Goal: Use online tool/utility: Utilize a website feature to perform a specific function

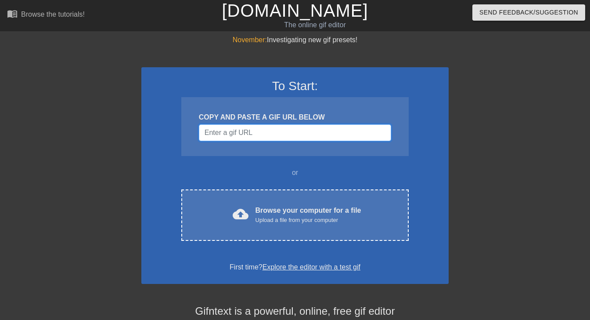
click at [276, 140] on input "Username" at bounding box center [295, 132] width 192 height 17
paste input "[URL][DOMAIN_NAME]"
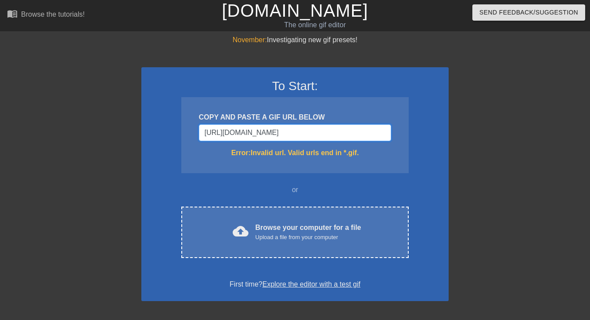
drag, startPoint x: 310, startPoint y: 136, endPoint x: 201, endPoint y: 133, distance: 108.9
click at [201, 133] on input "[URL][DOMAIN_NAME]" at bounding box center [295, 132] width 192 height 17
paste input "X2fgsU"
type input "[URL][DOMAIN_NAME]"
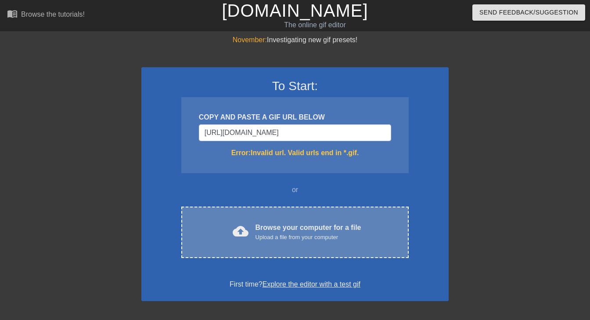
click at [306, 245] on div "cloud_upload Browse your computer for a file Upload a file from your computer C…" at bounding box center [294, 231] width 227 height 51
click at [313, 233] on div "Upload a file from your computer" at bounding box center [308, 237] width 106 height 9
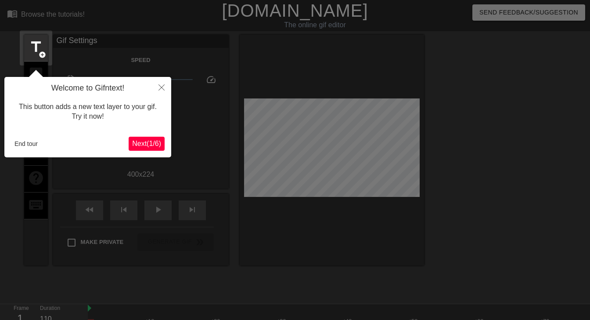
scroll to position [22, 0]
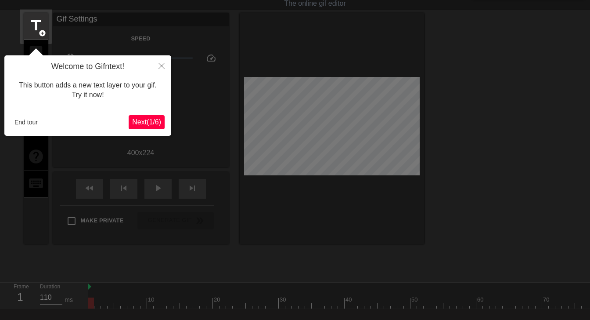
click at [136, 119] on span "Next ( 1 / 6 )" at bounding box center [146, 121] width 29 height 7
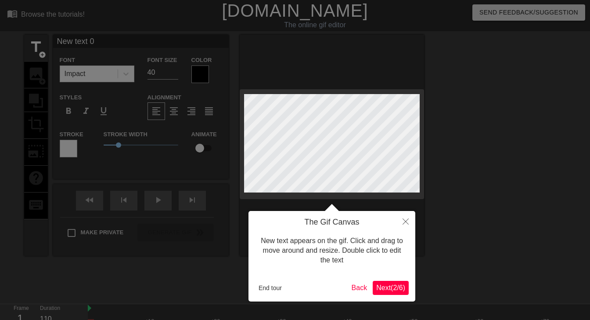
scroll to position [0, 1]
type input "W"
type textarea "W"
type input "Wh"
type textarea "Wh"
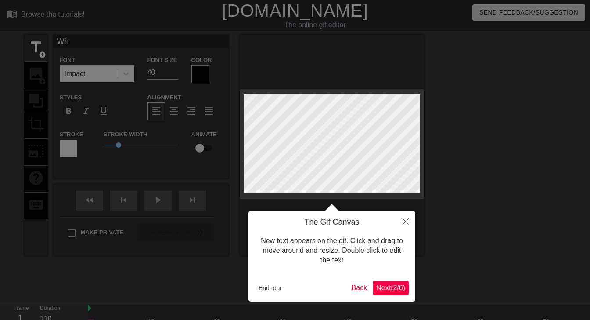
type input "Whe"
type textarea "Whe"
type input "When"
type textarea "When"
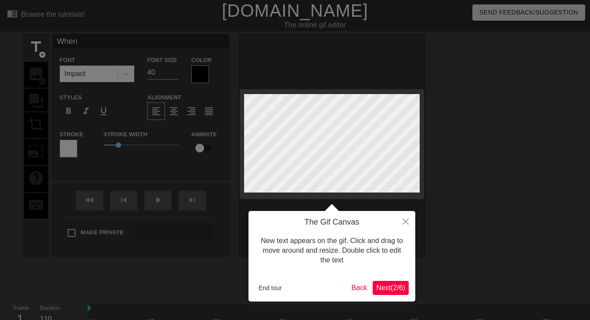
type input "When"
type textarea "When"
type input "When O"
type textarea "When O"
type input "When OP"
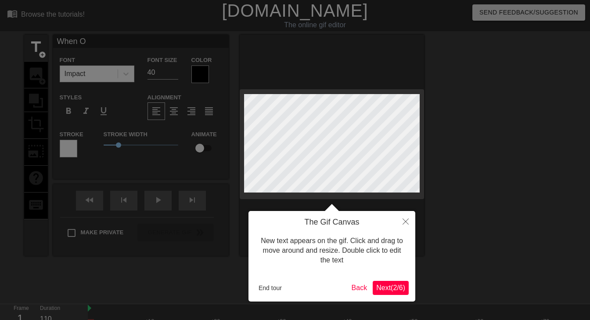
type textarea "When OP"
type input "When O"
type textarea "When O"
type input "When"
type textarea "When"
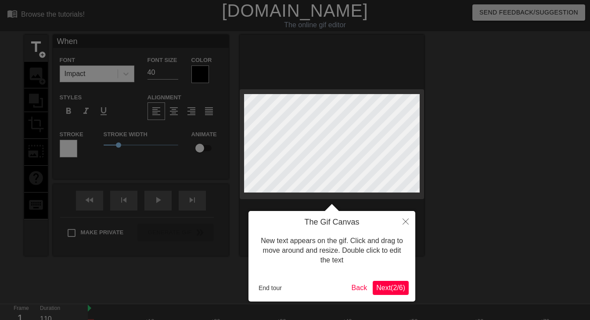
type input "When E"
type textarea "When E"
type input "When"
type textarea "When"
type input "When p"
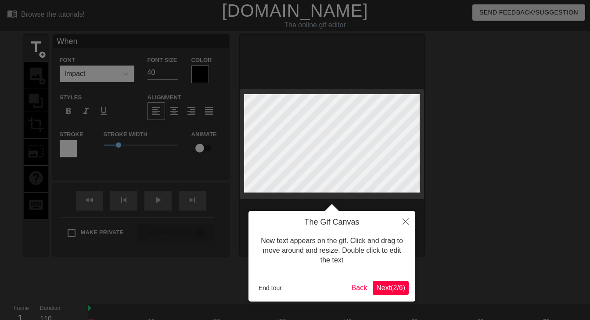
type textarea "When p"
type input "When"
type textarea "When"
type input "When P"
type textarea "When P"
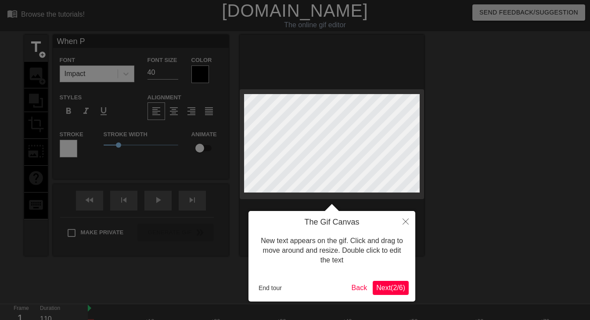
type input "When PE"
type textarea "When PE"
type input "When PEI"
type textarea "When PEI"
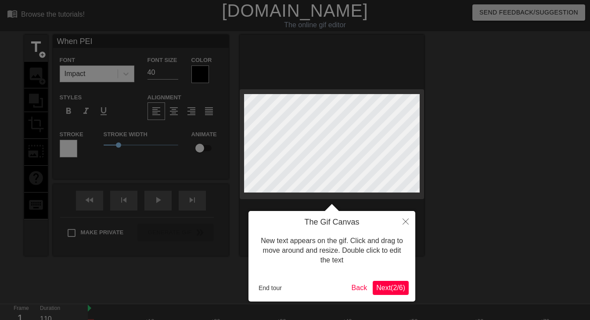
type input "When PEI"
type textarea "When PEI"
type input "When PEI Q"
type textarea "When PEI Q"
type input "When PEI QC"
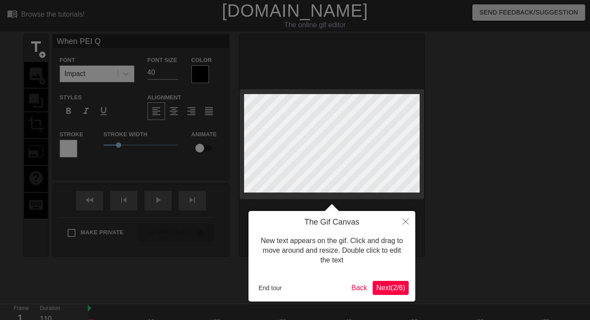
type textarea "When PEI QC"
type input "When PEI QCs"
type textarea "When PEI QCs"
type input "When PEI QCs"
type textarea "When PEI QCs"
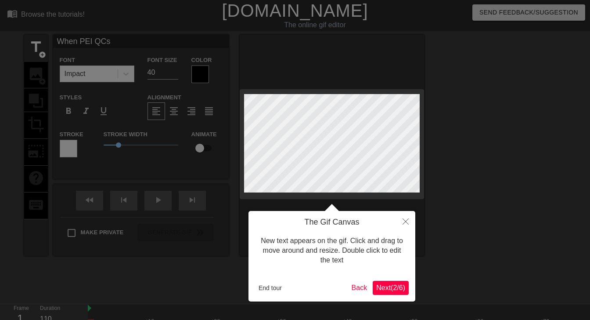
type input "When PEI QCs P"
type textarea "When PEI QCs P"
type input "When PEI QCs Pr"
type textarea "When PEI QCs Pr"
type input "When PEI QCs Pre"
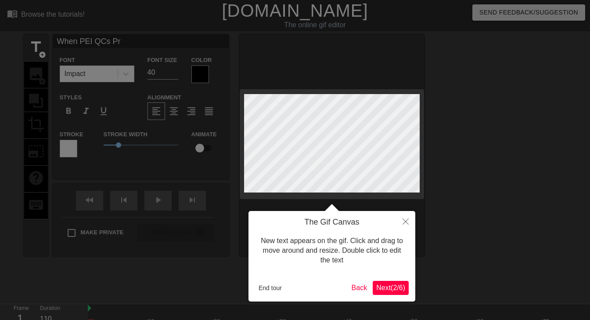
type textarea "When PEI QCs Pre"
type input "When PEI QCs Preq"
type textarea "When PEI QCs Preq"
type input "When PEI QCs Preqi"
type textarea "When PEI QCs Preqi"
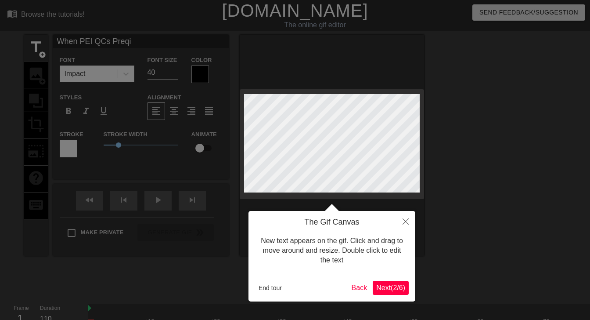
type input "When PEI QCs Preqin"
type textarea "When PEI QCs Preqin"
click at [392, 278] on div "The Gif Canvas New text appears on the gif. Click and drag to move around and r…" at bounding box center [331, 256] width 167 height 90
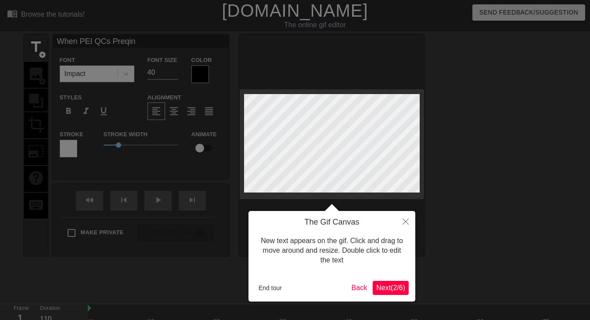
scroll to position [0, 4]
type input "When PPreqin"
type textarea "When PPreqin"
type input "When Preqin"
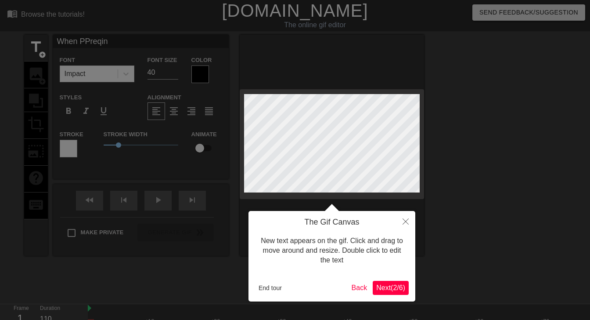
type textarea "When Preqin"
type input "WhenPreqin"
type textarea "WhenPreqin"
type input "When Preqin"
type textarea "When Preqin"
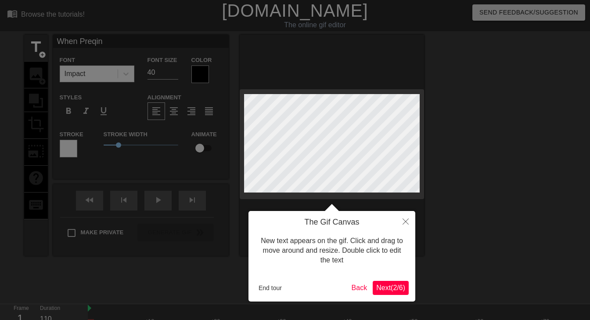
type input "When Preqin"
type textarea "When Preqin R"
type input "When Preqin RT"
type textarea "When Preqin RT"
type input "When Preqin RTr"
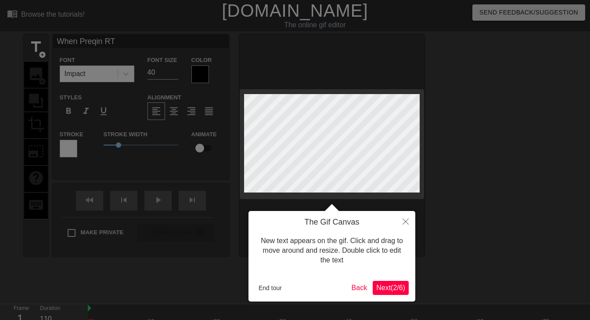
type textarea "When Preqin RTr"
type input "When Preqin RTri"
type textarea "When Preqin RTri"
type input "When Preqin RTrie"
type textarea "When Preqin RTrie"
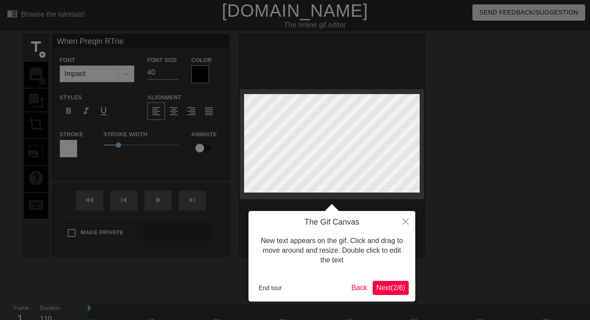
type input "When Preqin RTries"
type textarea "When Preqin RTries"
type input "When Preqin RTries"
type textarea "When Preqin RTries"
type input "When Preqin RTries"
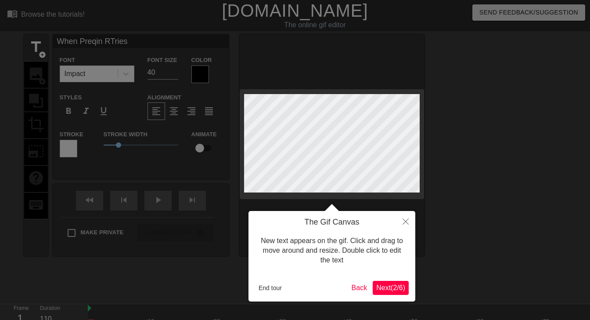
type textarea "When Preqin RTries"
type input "When Preqin RTrie"
type textarea "When Preqin RTrie"
type input "When Preqin RTri"
type textarea "When Preqin RTri"
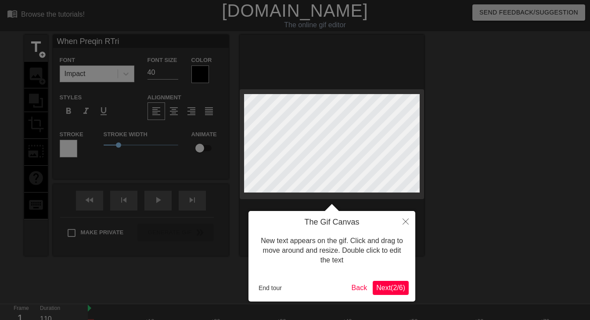
type input "When Preqin RTr"
type textarea "When Preqin RTr"
type input "When Preqin RT"
type textarea "When Preqin RT"
type input "When Preqin R"
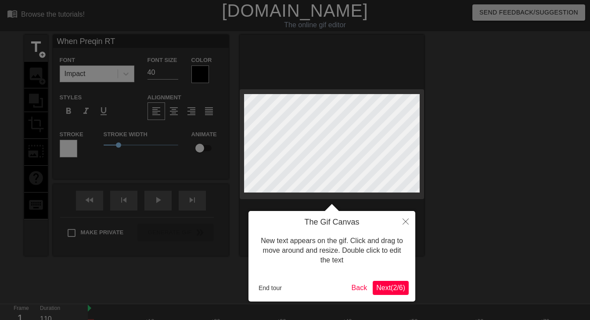
type textarea "When Preqin R"
type input "When Preqin"
type textarea "When Preqin"
click at [401, 227] on button "Close" at bounding box center [405, 221] width 19 height 20
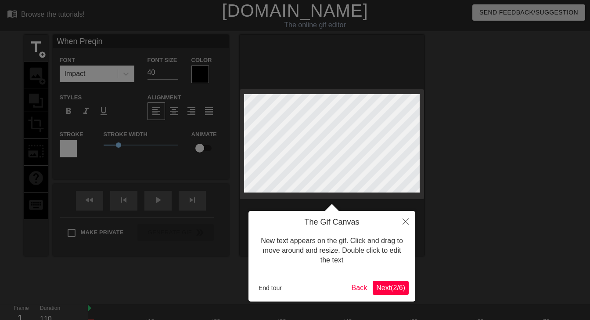
scroll to position [22, 0]
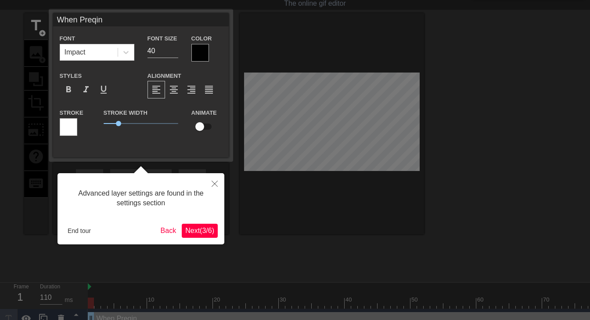
click at [344, 136] on div at bounding box center [295, 153] width 590 height 351
click at [214, 180] on button "Close" at bounding box center [214, 183] width 19 height 20
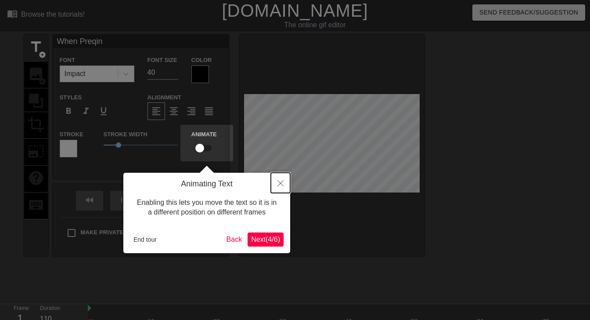
click at [277, 183] on icon "Close" at bounding box center [280, 183] width 6 height 6
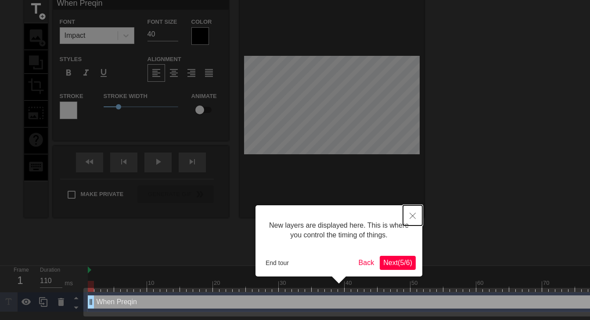
click at [413, 218] on icon "Close" at bounding box center [413, 215] width 6 height 6
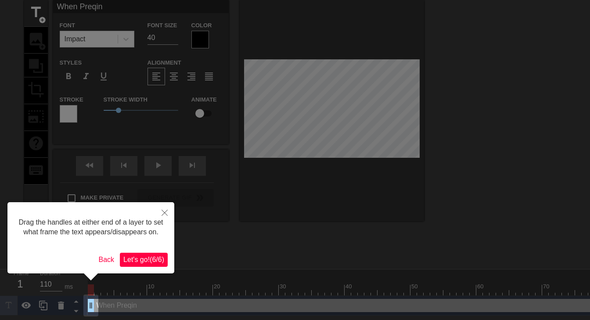
scroll to position [0, 0]
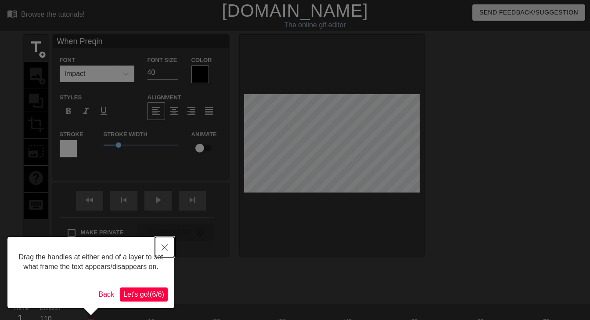
click at [169, 246] on button "Close" at bounding box center [164, 247] width 19 height 20
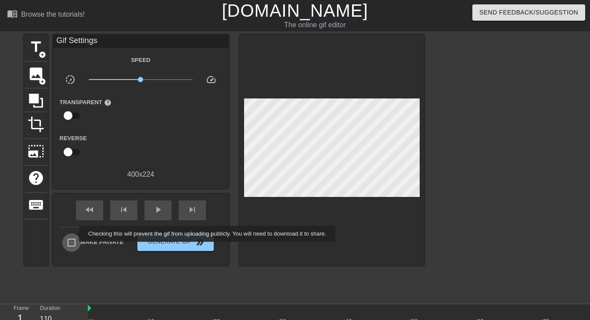
click at [73, 234] on input "Make Private" at bounding box center [71, 242] width 18 height 18
checkbox input "true"
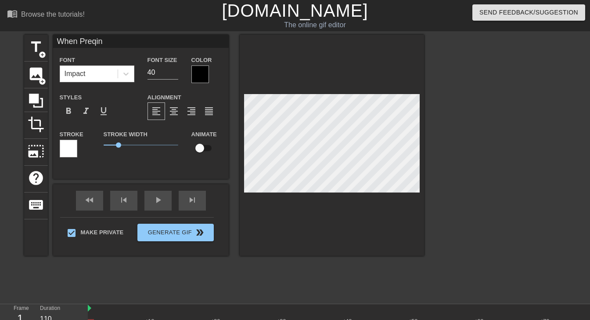
scroll to position [0, 0]
type input "]"
type textarea "]"
type input "]]"
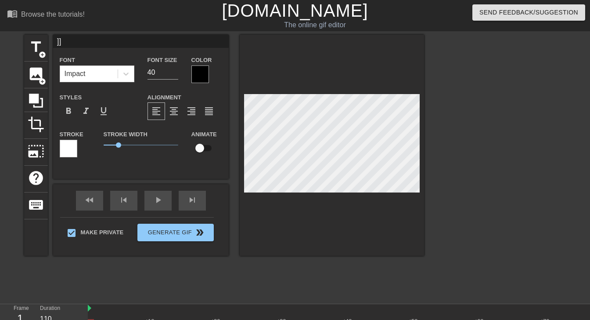
type textarea "]]"
type input "]"
type textarea "]"
click at [36, 76] on span "image" at bounding box center [36, 73] width 17 height 17
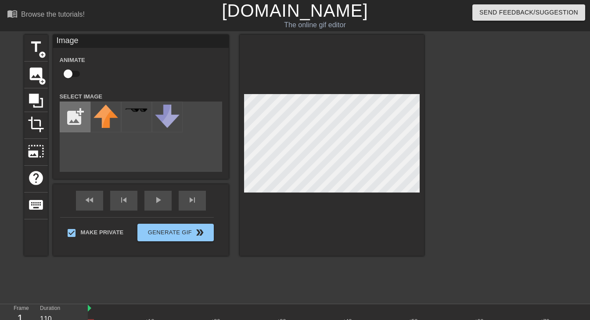
click at [83, 120] on input "file" at bounding box center [75, 117] width 30 height 30
type input "C:\fakepath\Screenshot [DATE] 5.32.23 PM.png"
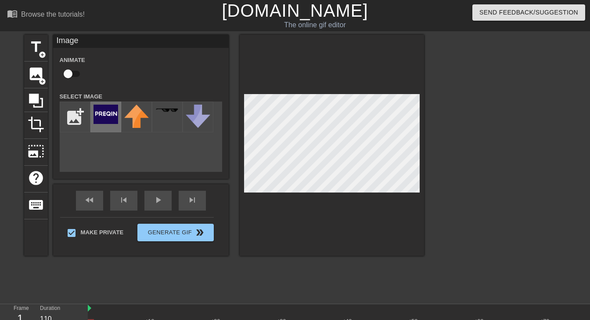
click at [110, 121] on img at bounding box center [106, 113] width 25 height 19
click at [345, 235] on div at bounding box center [332, 145] width 184 height 221
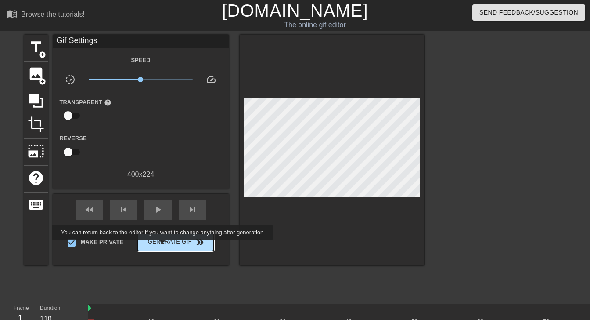
click at [168, 246] on span "Generate Gif double_arrow" at bounding box center [175, 242] width 69 height 11
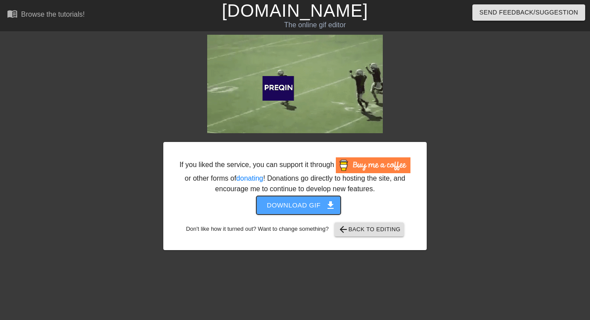
click at [303, 211] on span "Download gif get_app" at bounding box center [299, 204] width 64 height 11
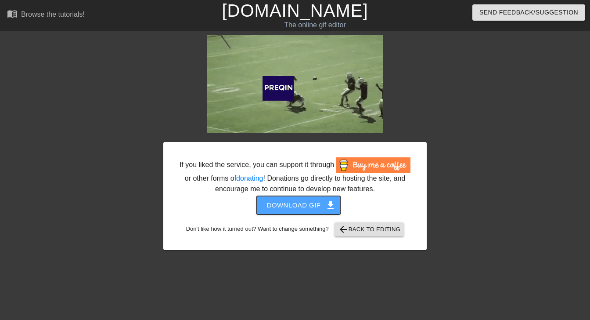
click at [332, 210] on span "get_app" at bounding box center [330, 205] width 11 height 11
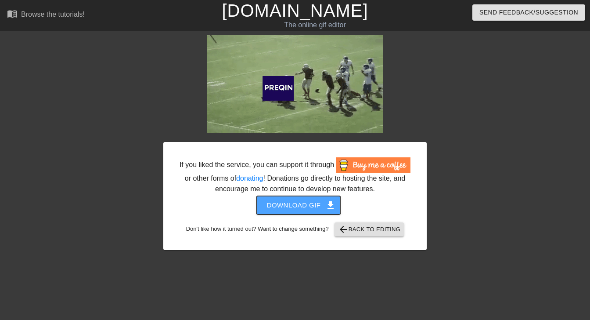
click at [334, 210] on span "get_app" at bounding box center [330, 205] width 11 height 11
